Goal: Information Seeking & Learning: Stay updated

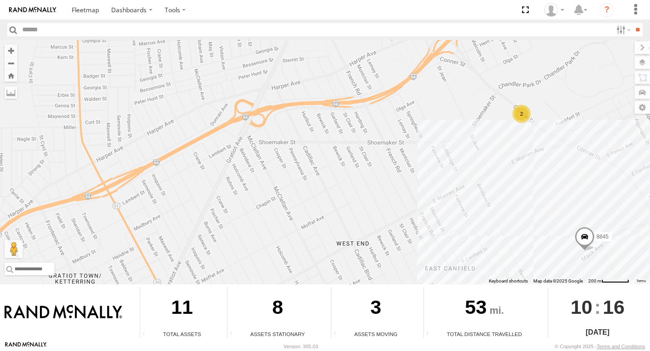
click at [526, 118] on div "2" at bounding box center [522, 114] width 18 height 18
